Goal: Go to known website: Access a specific website the user already knows

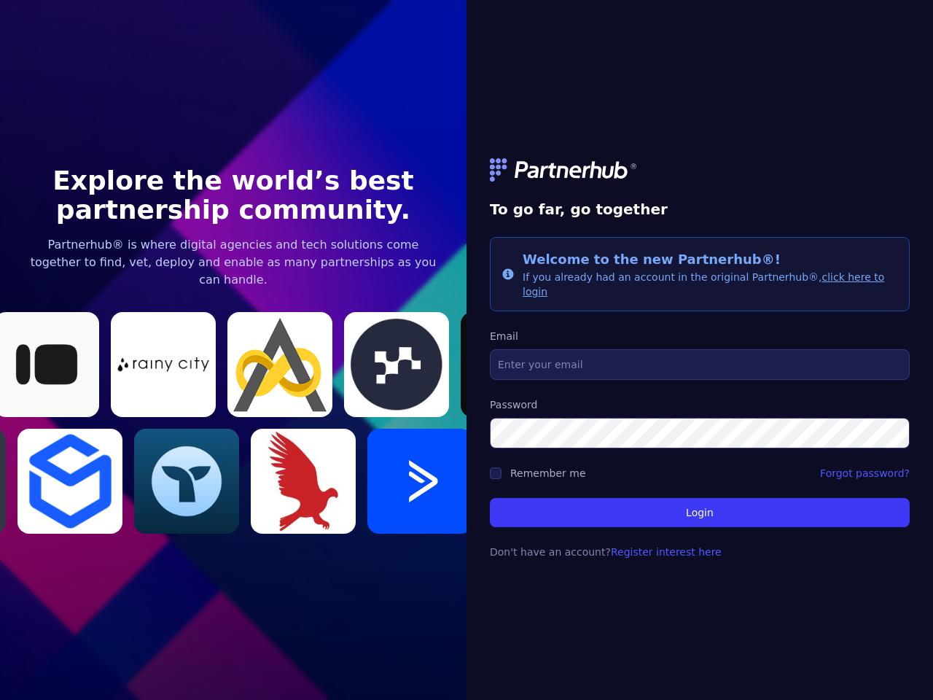
click at [700, 177] on link at bounding box center [700, 169] width 420 height 23
